Goal: Task Accomplishment & Management: Manage account settings

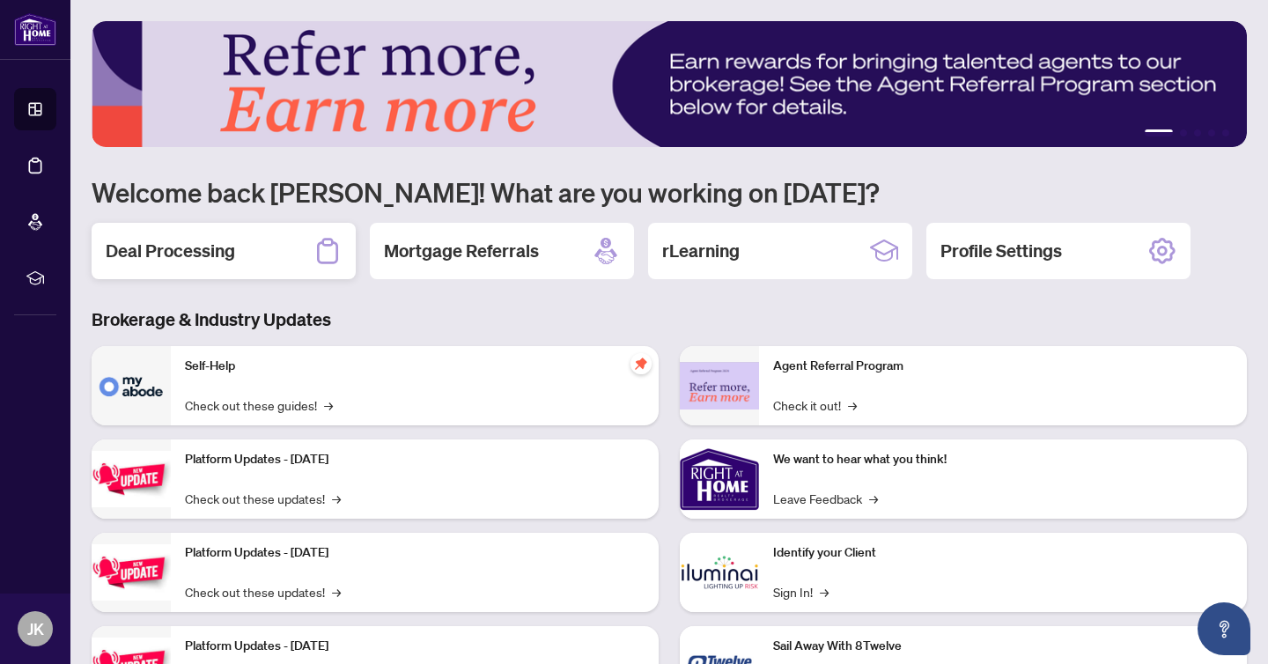
click at [313, 262] on icon at bounding box center [327, 251] width 28 height 28
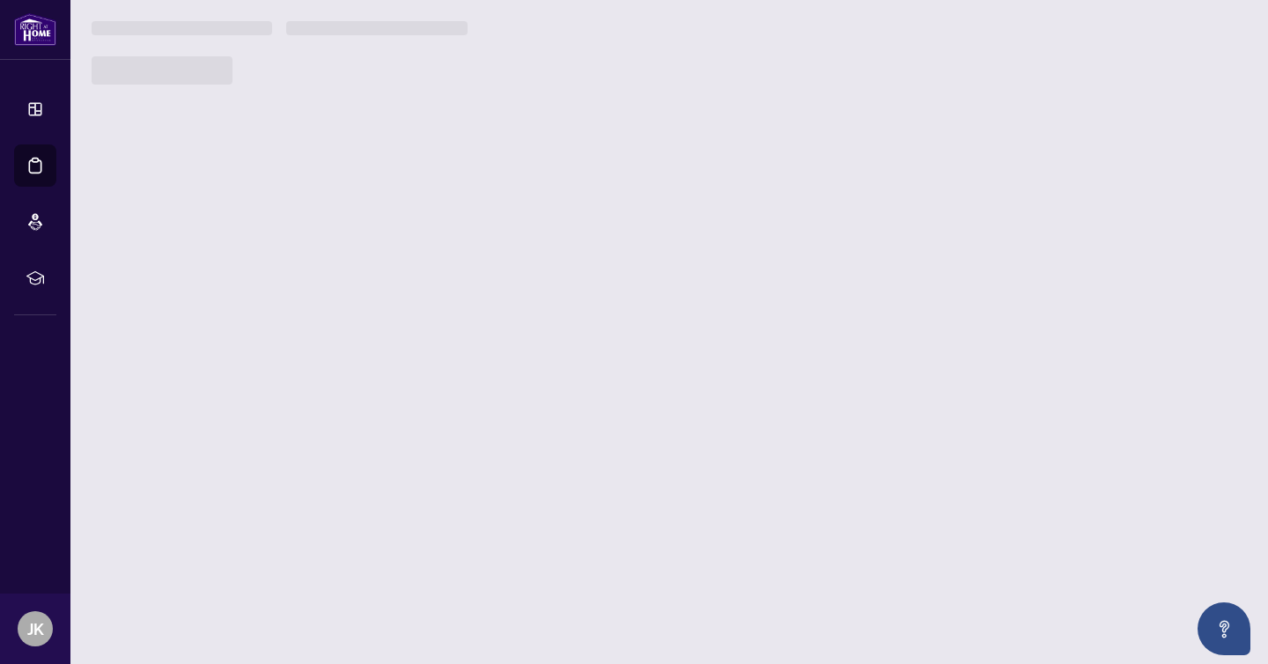
click at [276, 260] on main "1 2 3 4 5 Welcome back Jessica! What are you working on today? Deal Processing …" at bounding box center [668, 332] width 1197 height 664
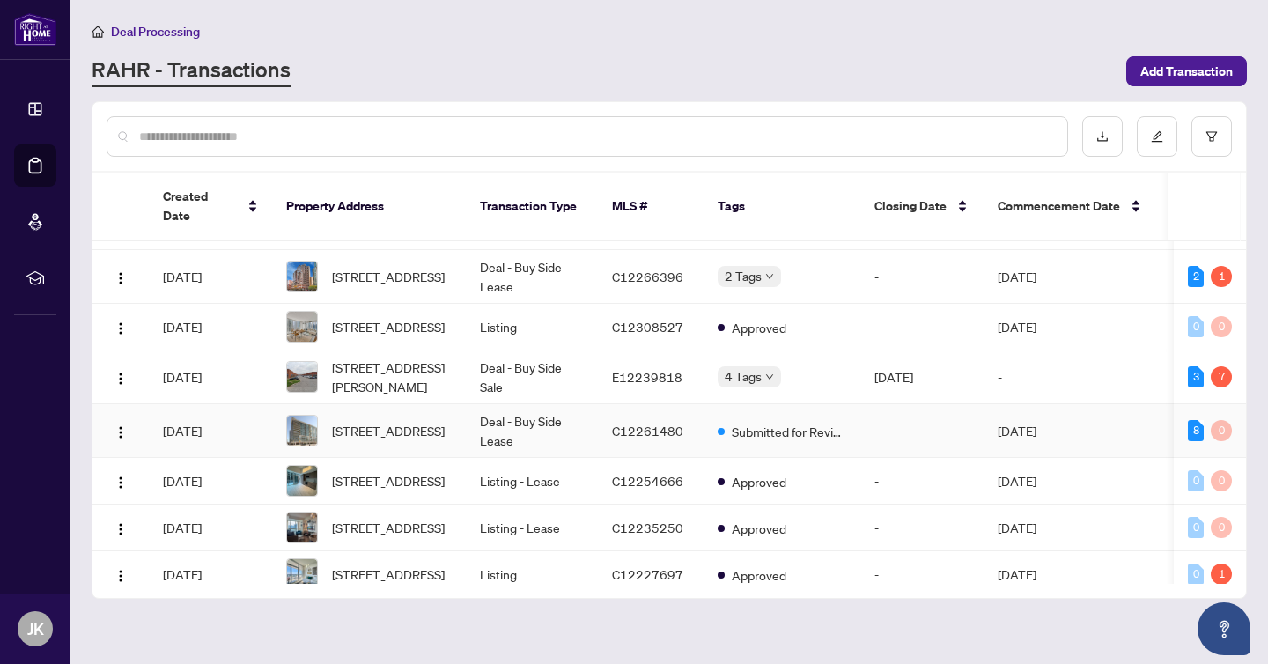
scroll to position [228, 0]
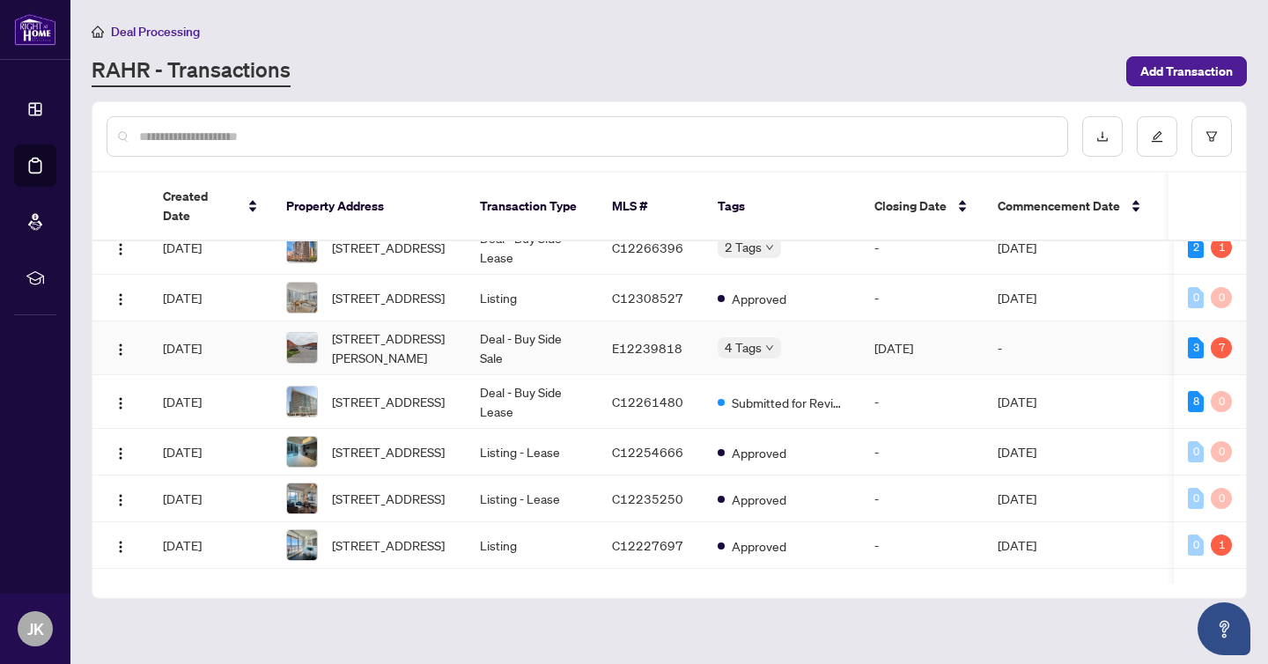
click at [756, 342] on span "Requires Additional Docs" at bounding box center [815, 351] width 132 height 19
click at [400, 337] on span "A1-25 Milliken Blvd, Toronto, Ontario M1V 5H8, Canada" at bounding box center [392, 347] width 120 height 39
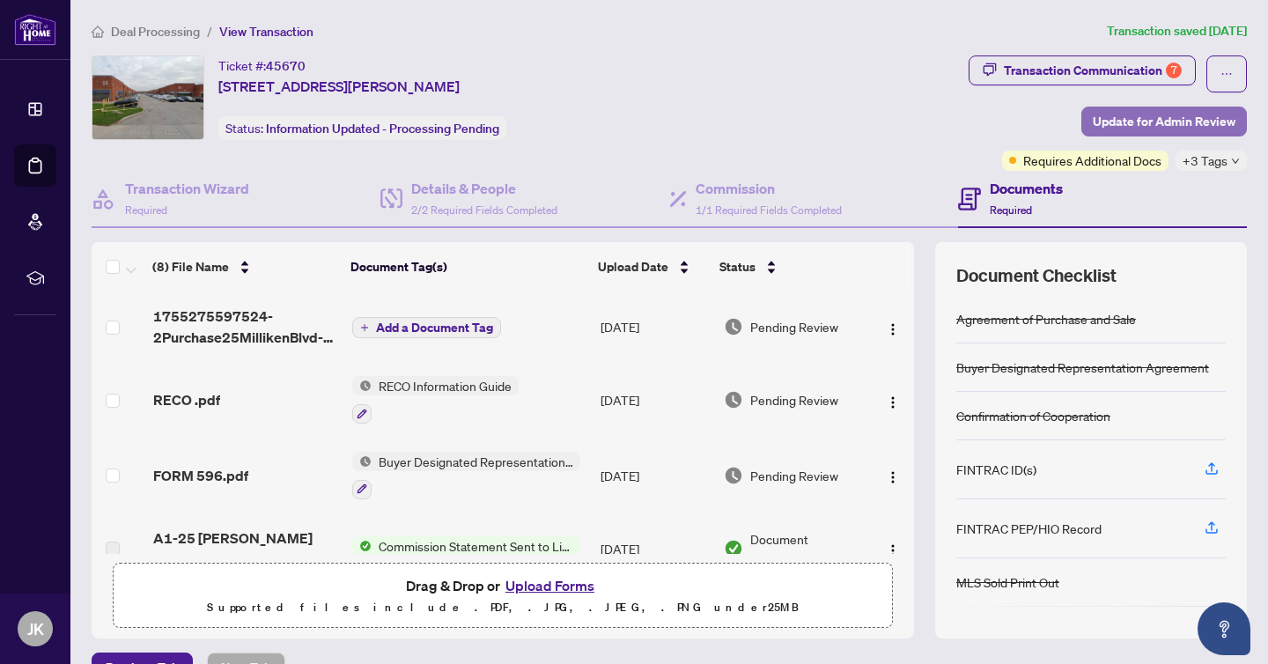
click at [1170, 128] on span "Update for Admin Review" at bounding box center [1164, 121] width 143 height 28
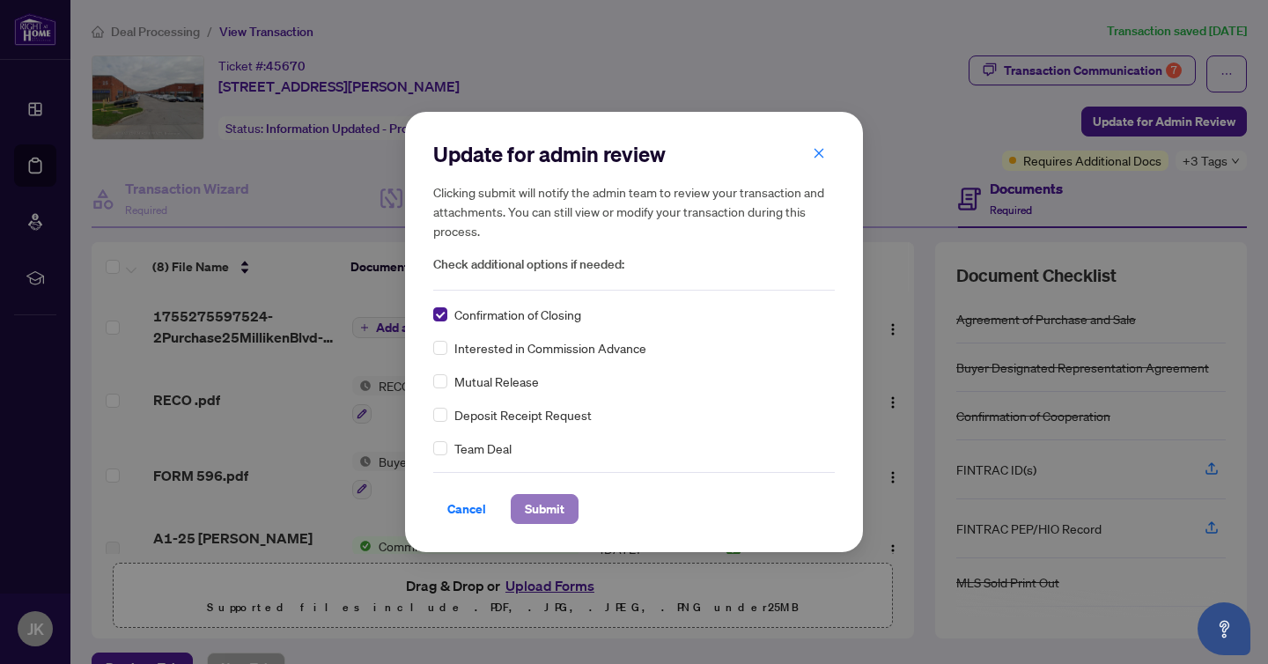
click at [552, 516] on span "Submit" at bounding box center [545, 509] width 40 height 28
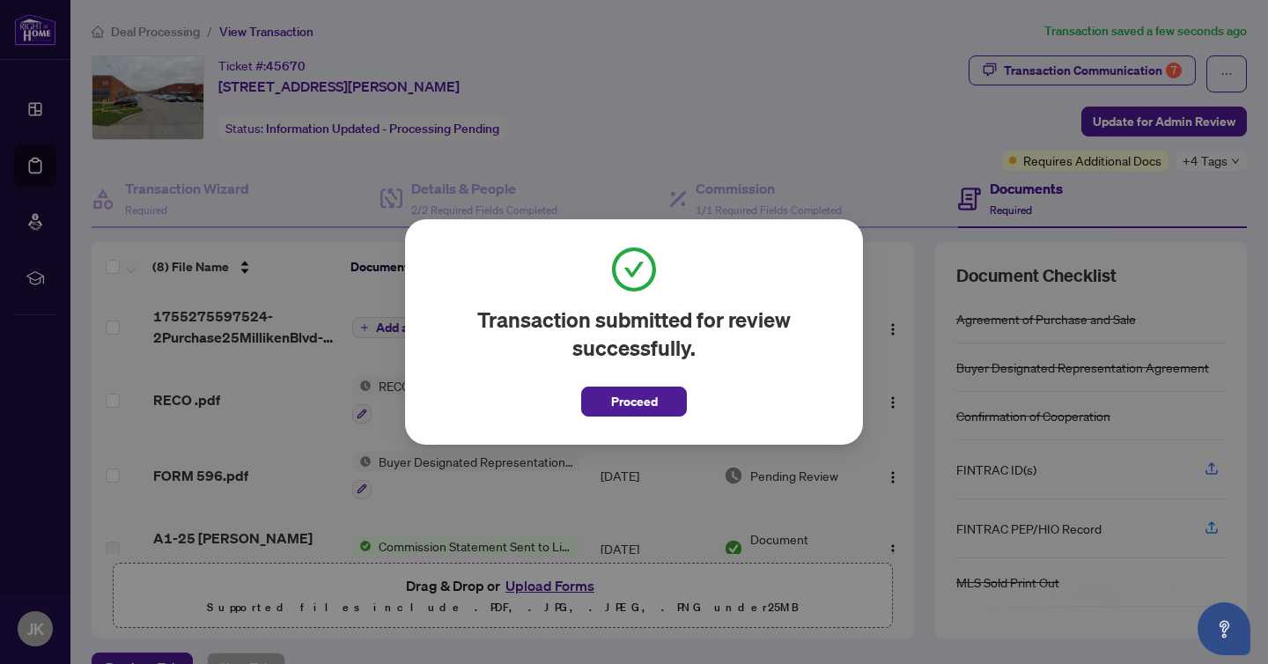
click at [637, 413] on span "Proceed" at bounding box center [634, 401] width 47 height 28
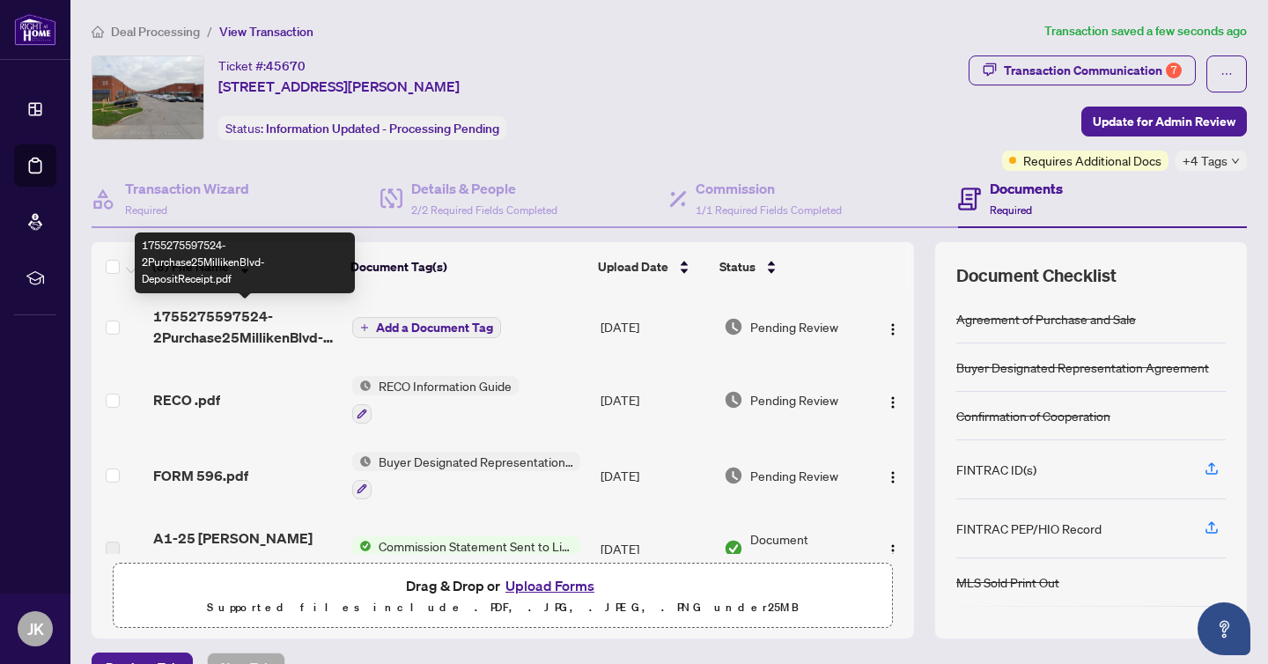
click at [242, 340] on span "1755275597524-2Purchase25MillikenBlvd-DepositReceipt.pdf" at bounding box center [245, 326] width 185 height 42
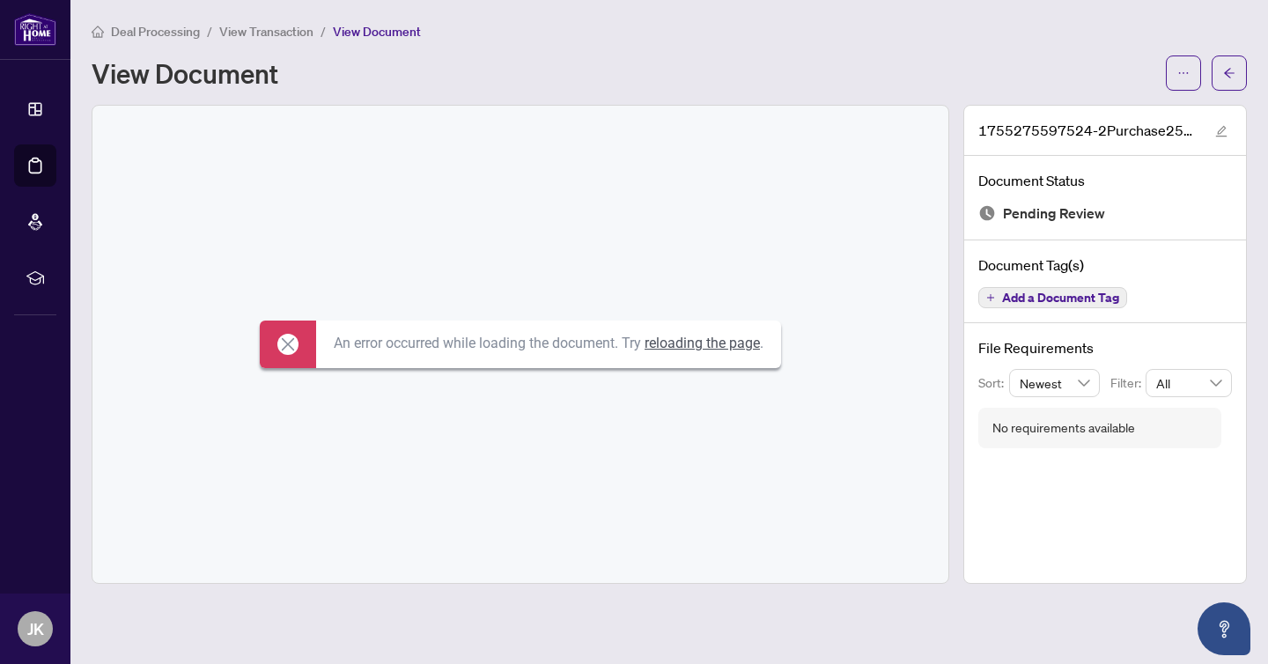
click at [720, 346] on link "reloading the page" at bounding box center [701, 343] width 115 height 17
